Goal: Find specific page/section: Find specific page/section

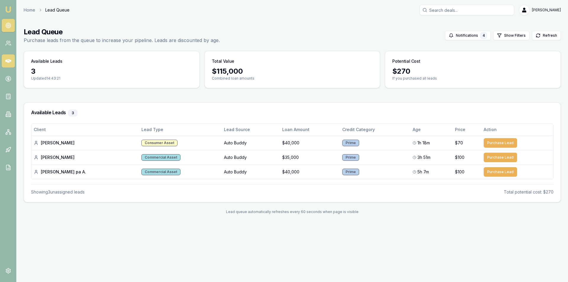
click at [10, 60] on icon at bounding box center [8, 61] width 6 height 4
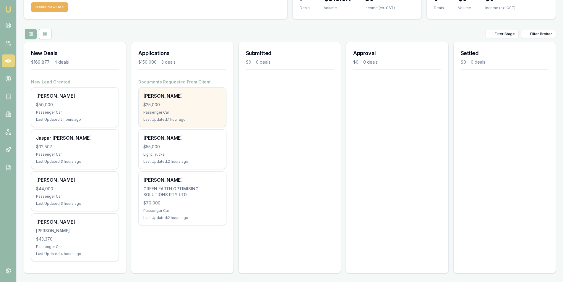
scroll to position [43, 0]
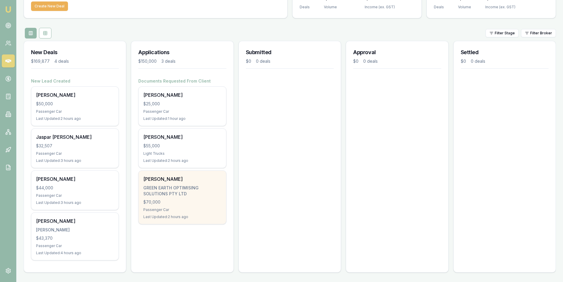
click at [193, 185] on div "GREEN EARTH OPTIMISING SOLUTIONS PTY LTD" at bounding box center [182, 191] width 78 height 12
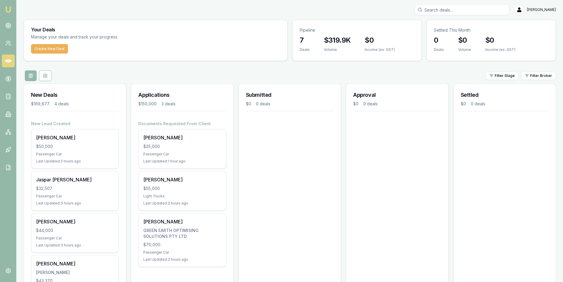
scroll to position [0, 0]
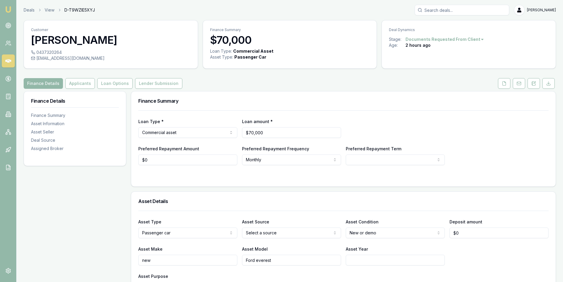
click at [79, 79] on button "Applicants" at bounding box center [80, 83] width 30 height 11
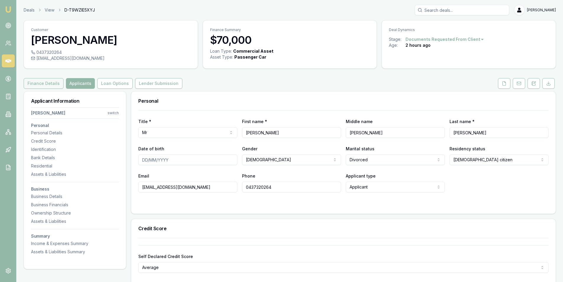
click at [43, 84] on button "Finance Details" at bounding box center [44, 83] width 40 height 11
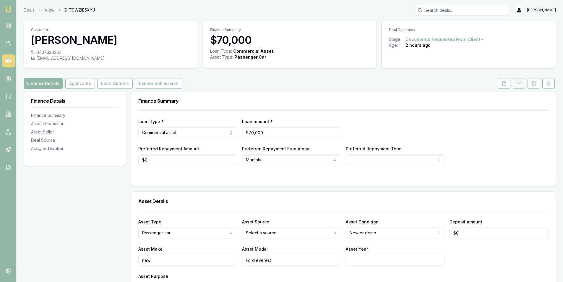
click at [515, 84] on button at bounding box center [519, 83] width 12 height 11
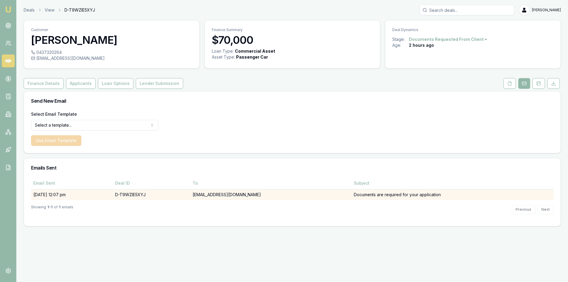
click at [190, 198] on td "D-T9WZIE5XYJ" at bounding box center [151, 194] width 77 height 11
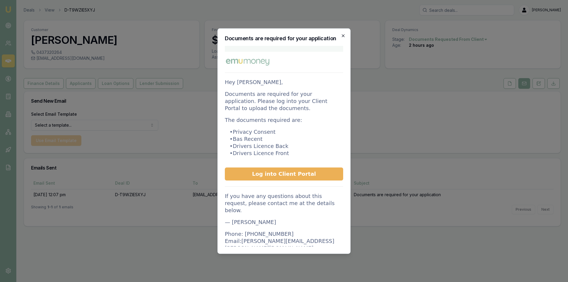
click at [343, 37] on icon "button" at bounding box center [343, 35] width 5 height 5
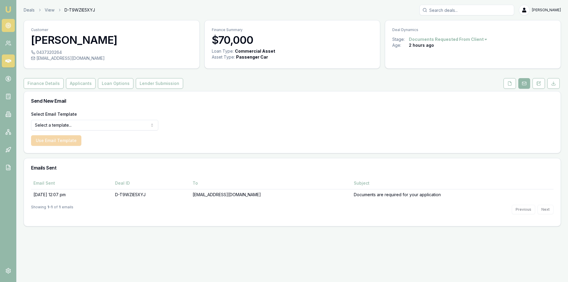
click at [6, 22] on link at bounding box center [8, 25] width 13 height 13
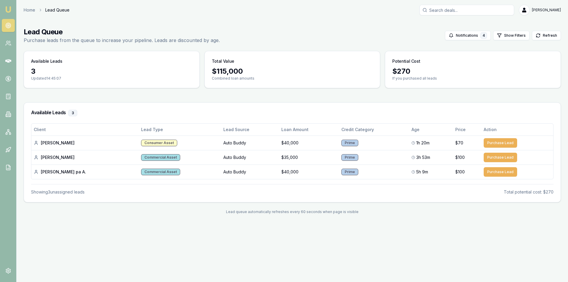
click at [7, 26] on icon at bounding box center [8, 25] width 6 height 6
